Goal: Transaction & Acquisition: Purchase product/service

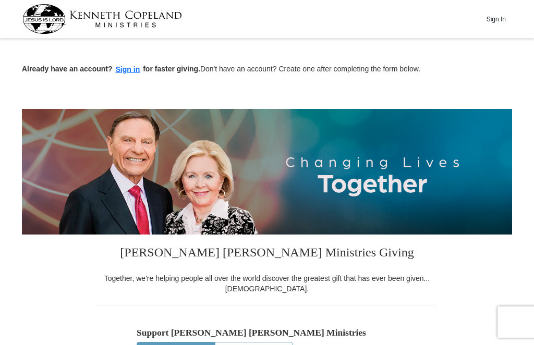
click at [126, 68] on button "Sign in" at bounding box center [128, 70] width 31 height 12
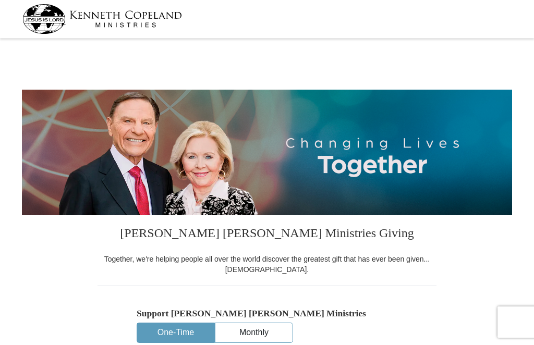
select select "SC"
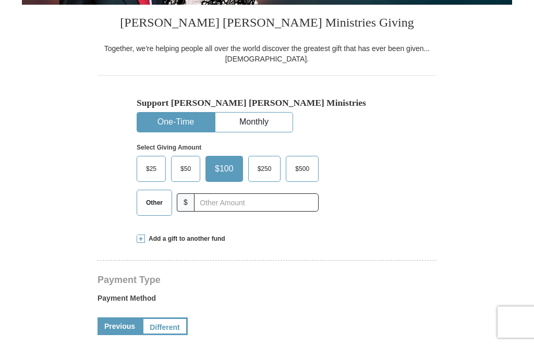
scroll to position [211, 0]
click at [189, 177] on span "$50" at bounding box center [185, 169] width 21 height 16
click at [0, 0] on input "$50" at bounding box center [0, 0] width 0 height 0
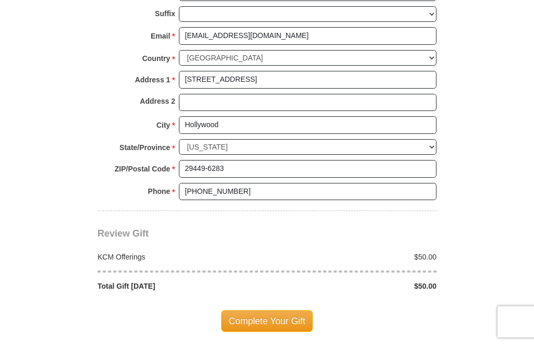
scroll to position [742, 0]
click at [270, 310] on span "Complete Your Gift" at bounding box center [267, 321] width 92 height 22
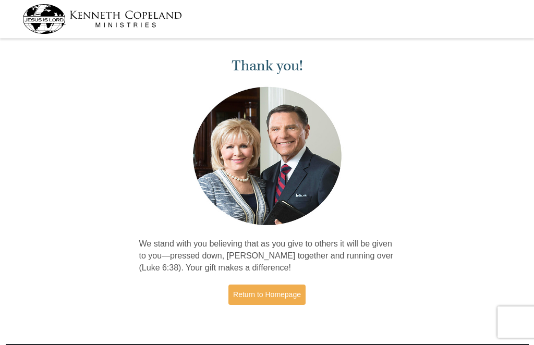
click at [279, 296] on link "Return to Homepage" at bounding box center [267, 295] width 77 height 20
